Goal: Transaction & Acquisition: Book appointment/travel/reservation

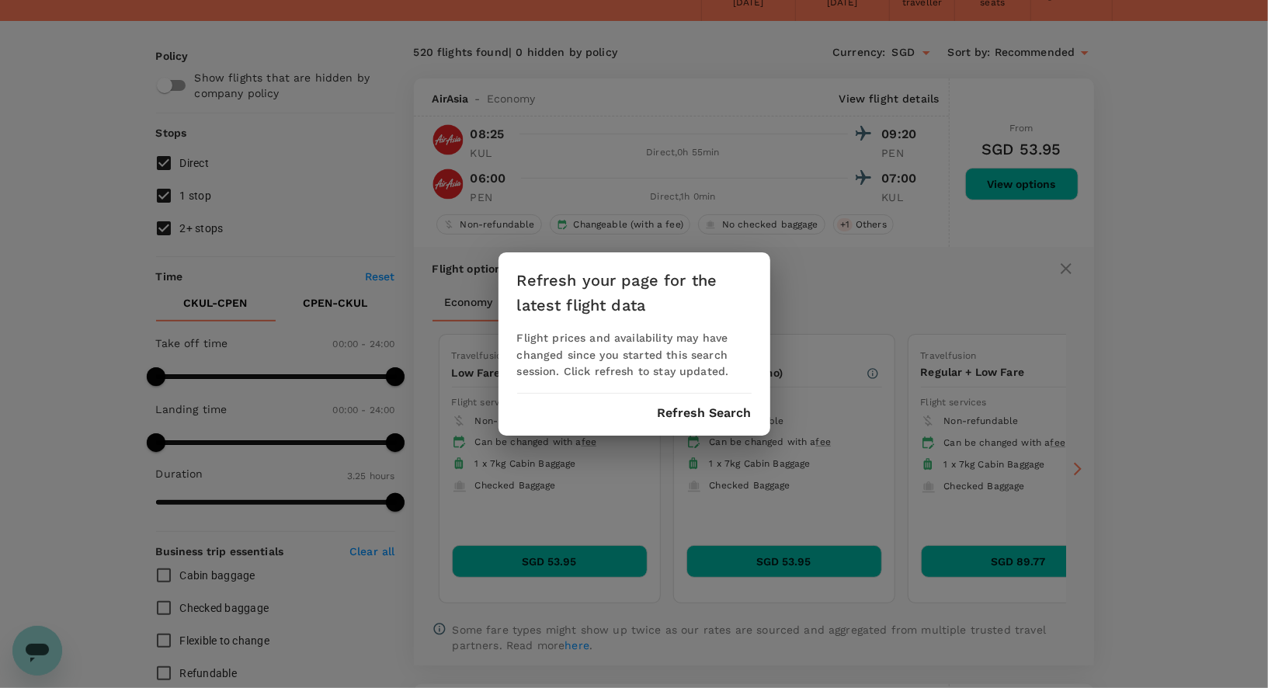
click at [450, 130] on div "Refresh your page for the latest flight data Flight prices and availability may…" at bounding box center [634, 344] width 1268 height 688
